Goal: Task Accomplishment & Management: Use online tool/utility

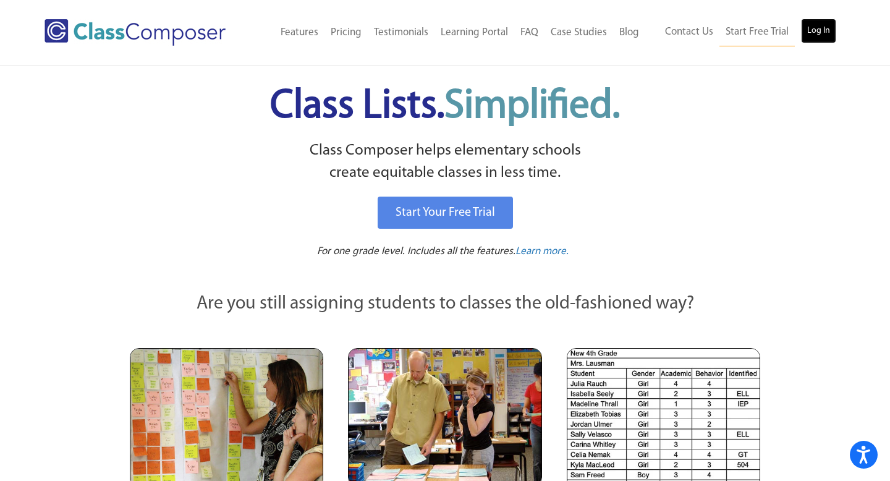
click at [814, 32] on link "Log In" at bounding box center [818, 31] width 35 height 25
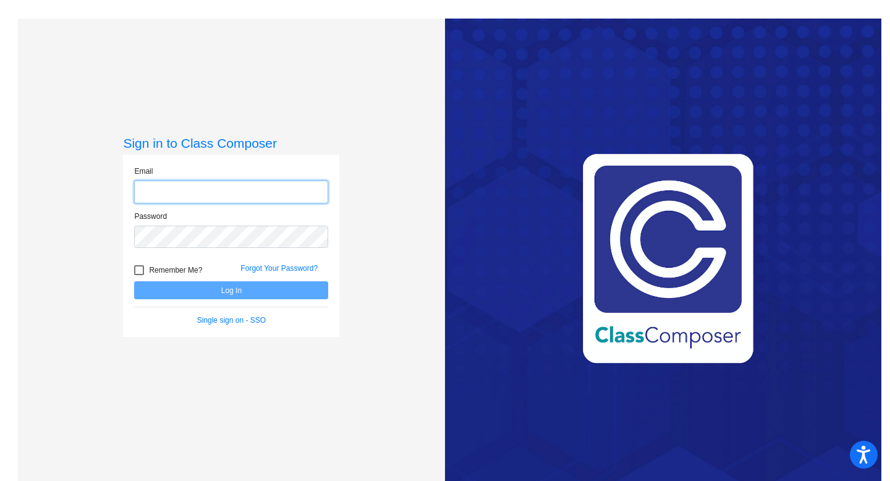
type input "[EMAIL_ADDRESS][DOMAIN_NAME]"
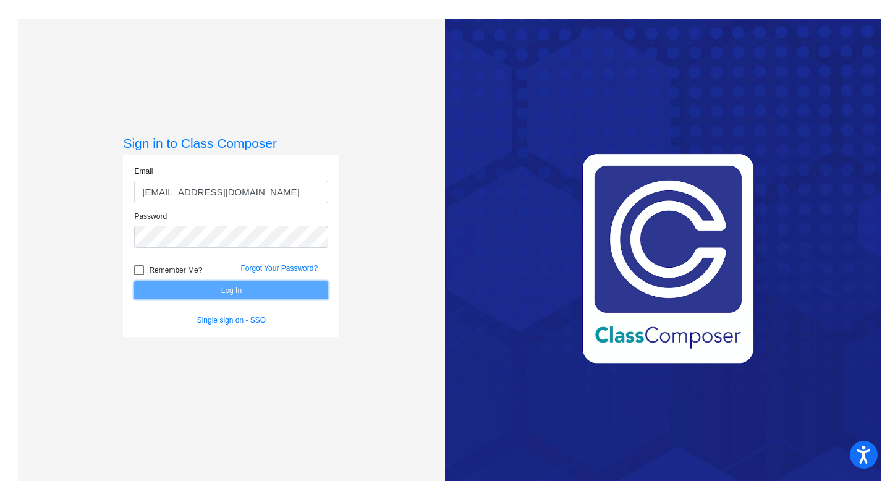
click at [211, 287] on button "Log In" at bounding box center [231, 290] width 194 height 18
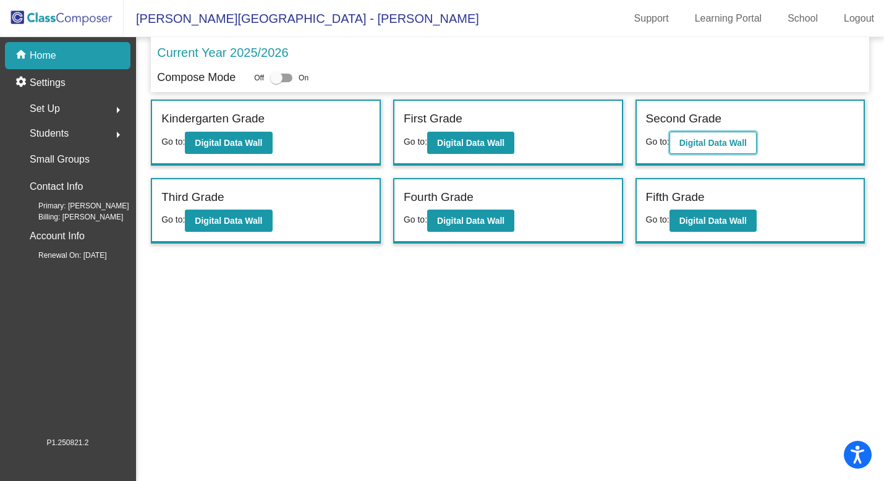
click at [721, 145] on b "Digital Data Wall" at bounding box center [712, 143] width 67 height 10
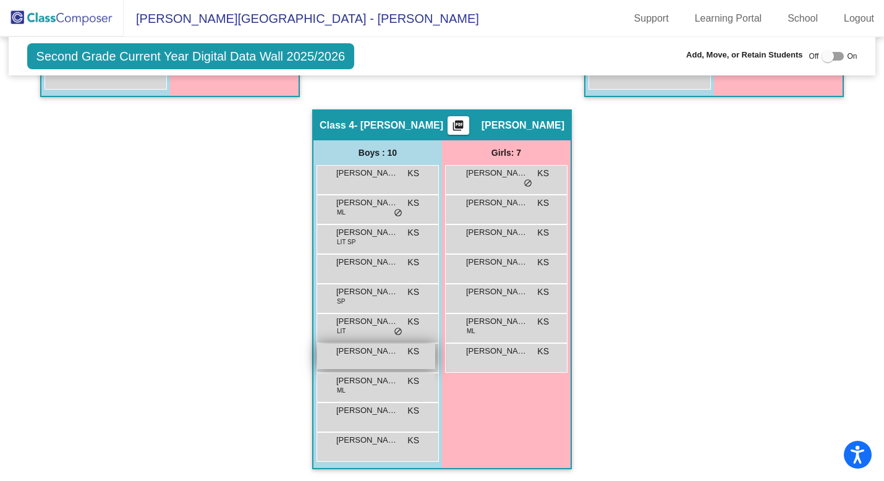
click at [353, 362] on div "[PERSON_NAME] KS lock do_not_disturb_alt" at bounding box center [376, 356] width 118 height 25
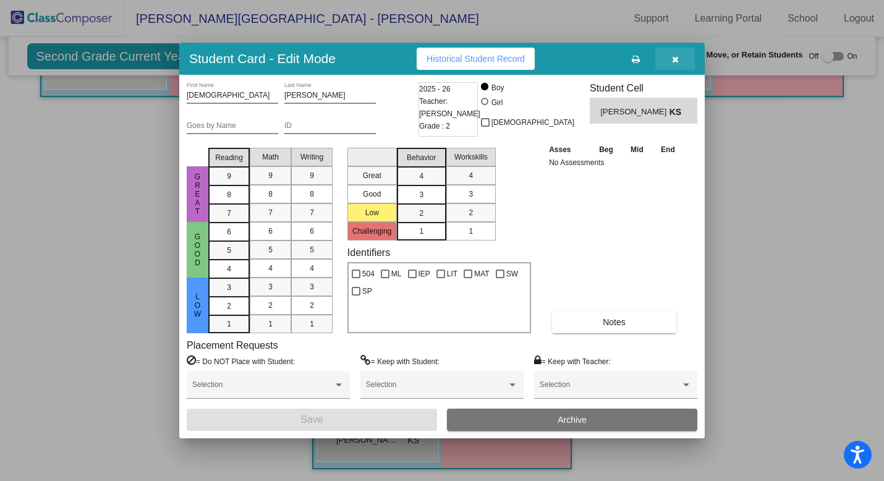
click at [675, 61] on icon "button" at bounding box center [675, 59] width 7 height 9
